Goal: Understand process/instructions: Learn how to perform a task or action

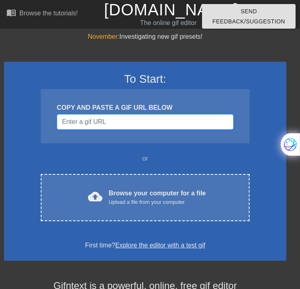
click at [70, 120] on input "Username" at bounding box center [145, 121] width 177 height 15
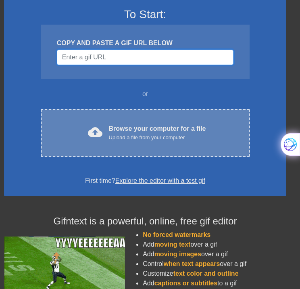
scroll to position [61, 0]
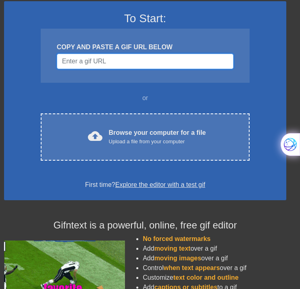
click at [69, 61] on input "Username" at bounding box center [145, 61] width 177 height 15
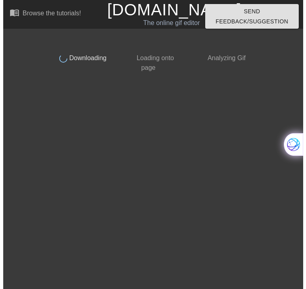
scroll to position [0, 0]
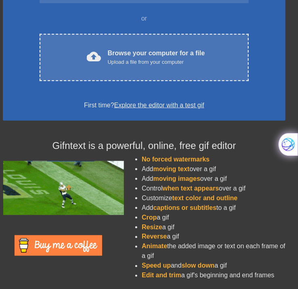
scroll to position [141, 0]
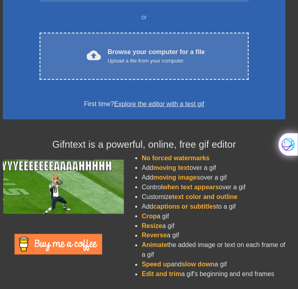
click at [147, 101] on link "Explore the editor with a test gif" at bounding box center [159, 104] width 90 height 7
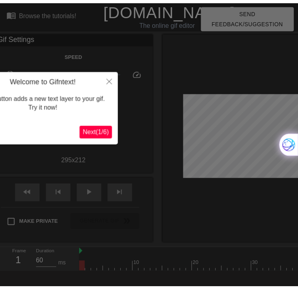
scroll to position [19, 0]
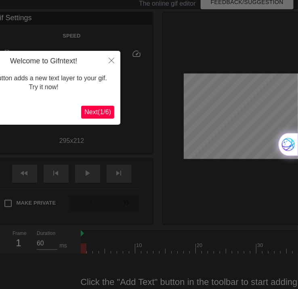
click at [97, 107] on button "Next ( 1 / 6 )" at bounding box center [97, 112] width 33 height 13
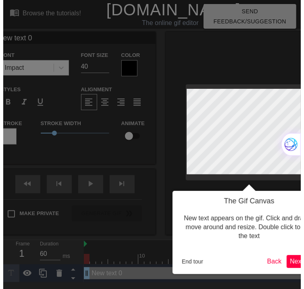
scroll to position [0, 0]
